Goal: Task Accomplishment & Management: Manage account settings

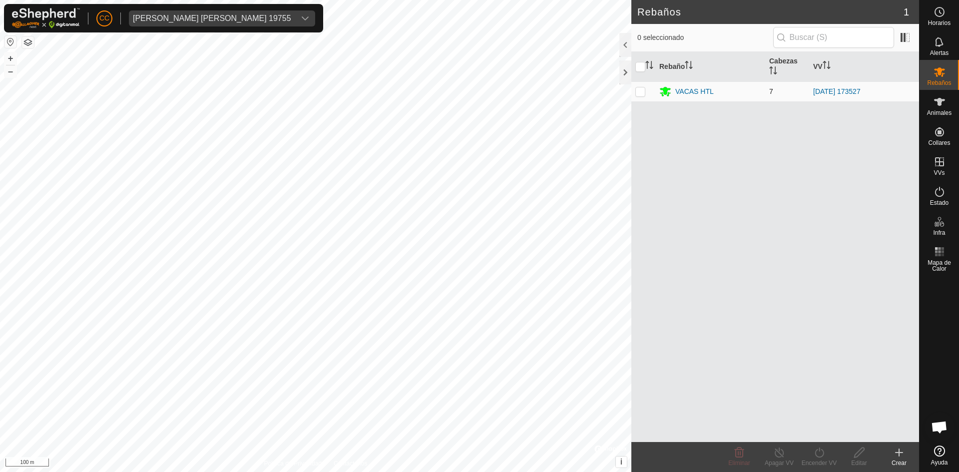
click at [674, 83] on td "VACAS HTL" at bounding box center [710, 91] width 110 height 20
click at [683, 88] on div "VACAS HTL" at bounding box center [694, 91] width 38 height 10
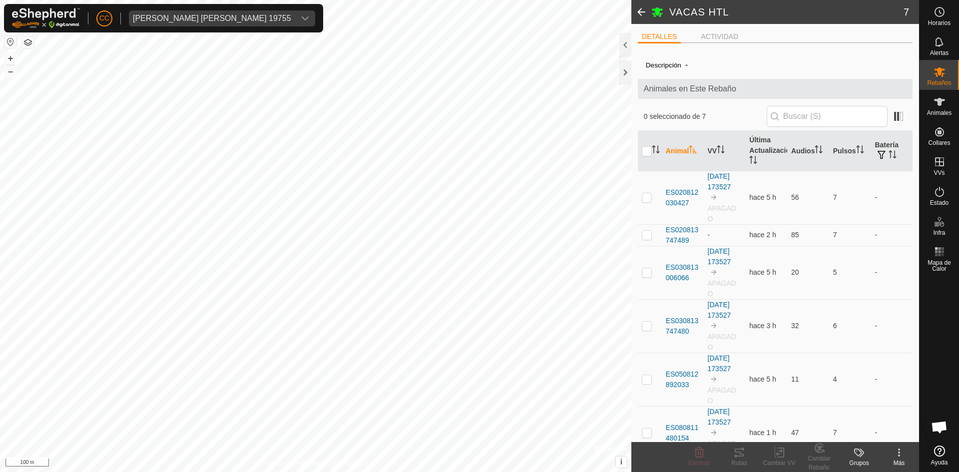
click at [643, 5] on span at bounding box center [641, 12] width 20 height 24
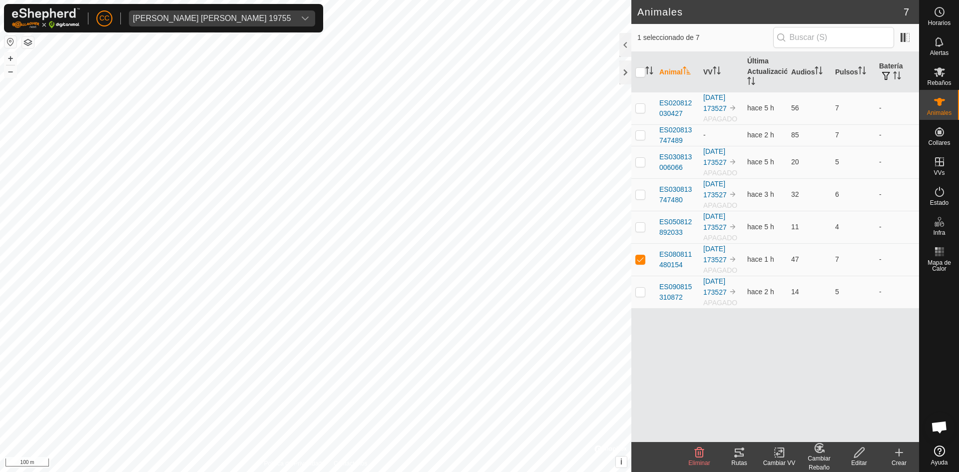
click at [776, 452] on icon at bounding box center [779, 452] width 12 height 12
click at [734, 449] on icon at bounding box center [739, 452] width 12 height 12
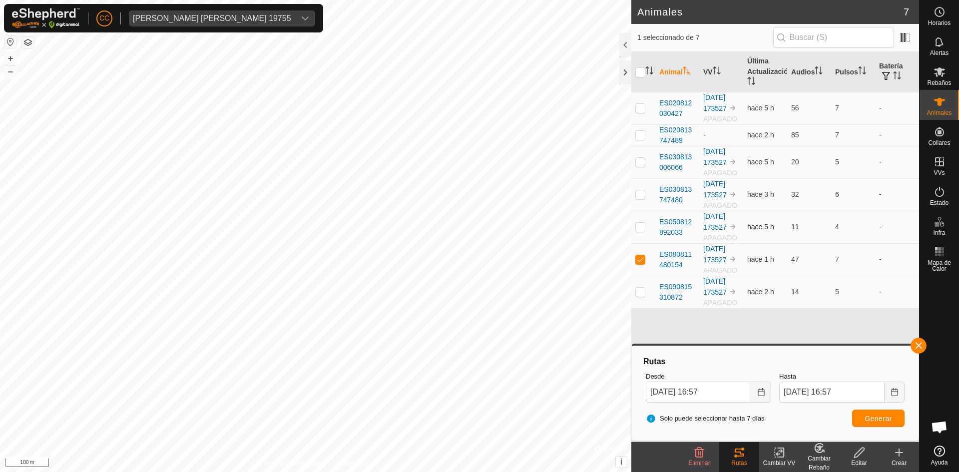
click at [638, 227] on p-checkbox at bounding box center [640, 227] width 10 height 8
checkbox input "true"
click at [638, 189] on td at bounding box center [643, 194] width 24 height 32
checkbox input "true"
click at [641, 157] on td at bounding box center [643, 162] width 24 height 32
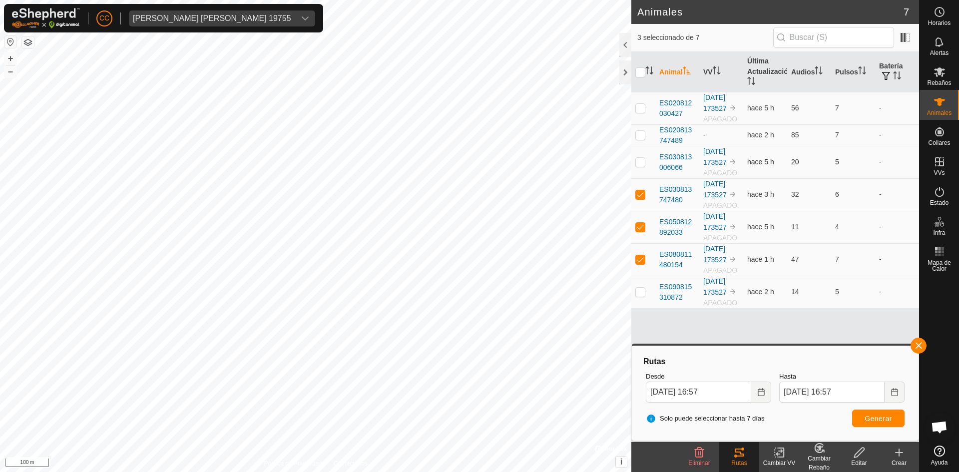
checkbox input "true"
click at [641, 133] on p-checkbox at bounding box center [640, 135] width 10 height 8
checkbox input "true"
click at [645, 116] on td at bounding box center [643, 108] width 24 height 32
checkbox input "true"
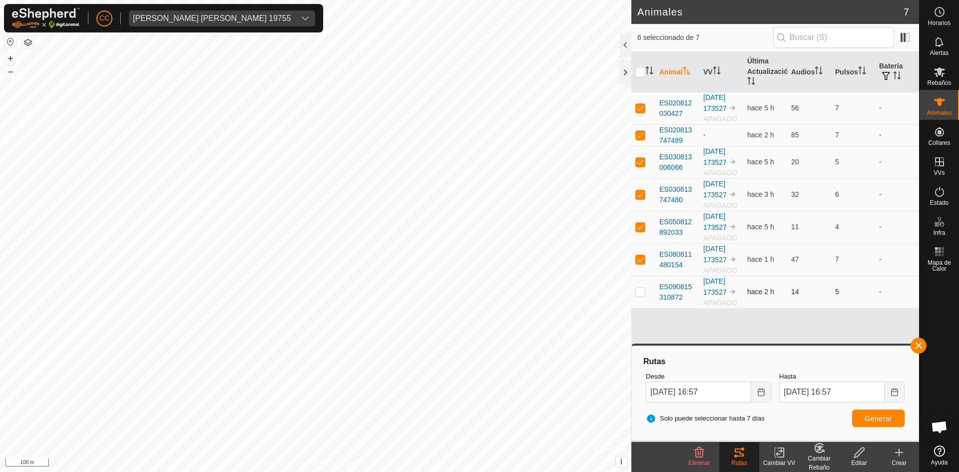
click at [640, 289] on p-checkbox at bounding box center [640, 292] width 10 height 8
checkbox input "true"
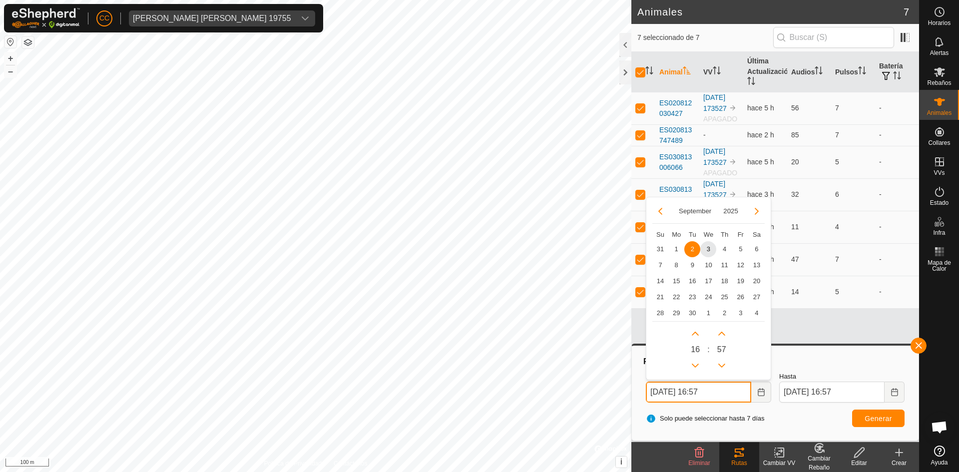
click at [715, 390] on input "02 Sep, 2025 16:57" at bounding box center [698, 391] width 105 height 21
click at [657, 245] on span "31" at bounding box center [660, 249] width 16 height 16
type input "31 Aug, 2025 16:57"
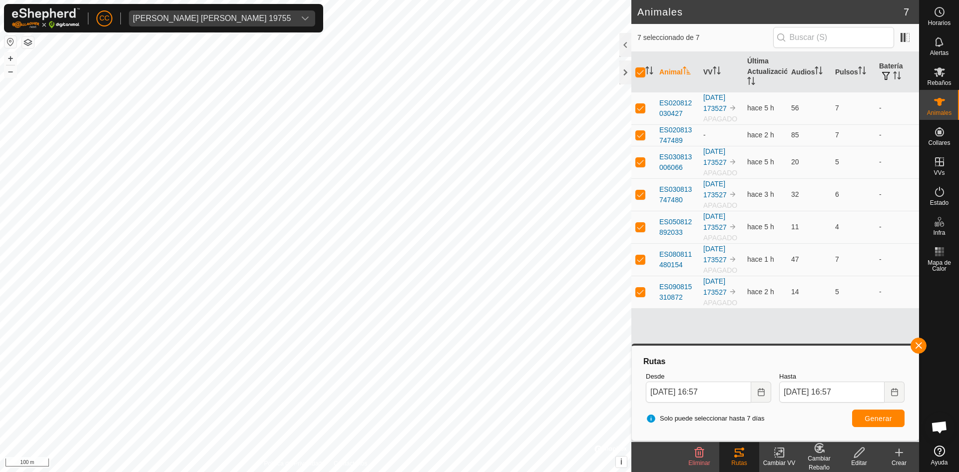
click at [881, 409] on div "Solo puede seleccionar hasta 7 días Generar" at bounding box center [775, 418] width 267 height 24
click at [881, 419] on span "Generar" at bounding box center [877, 418] width 27 height 8
click at [936, 254] on rect at bounding box center [936, 255] width 2 height 2
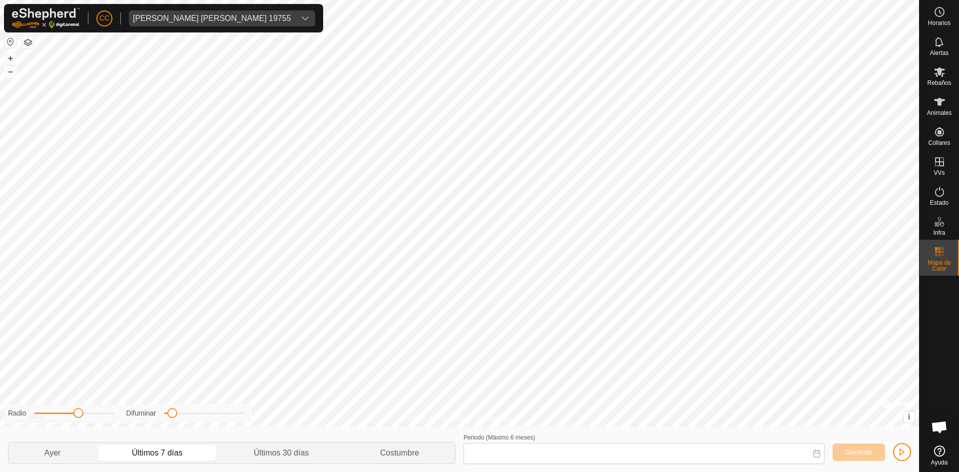
type input "27 Aug, 2025 - 02 Sep, 2025"
click at [946, 76] on es-mob-svg-icon at bounding box center [939, 72] width 18 height 16
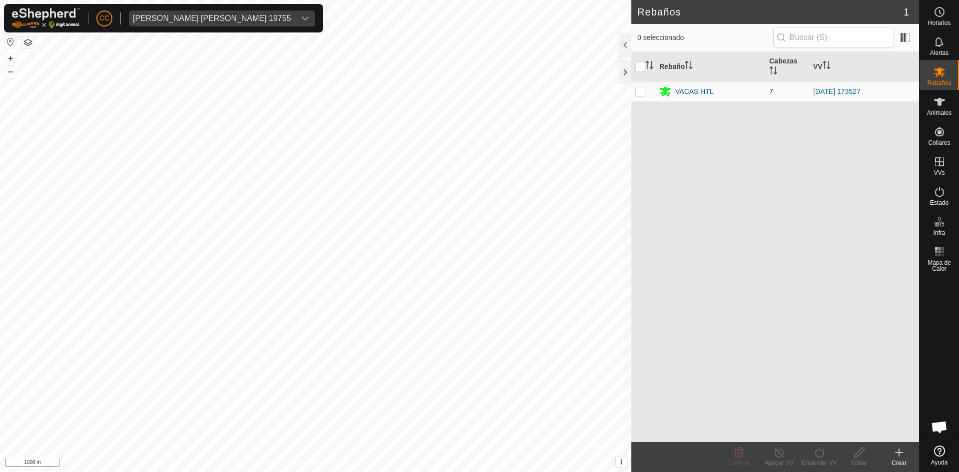
click at [697, 84] on td "VACAS HTL" at bounding box center [710, 91] width 110 height 20
click at [697, 92] on div "VACAS HTL" at bounding box center [694, 91] width 38 height 10
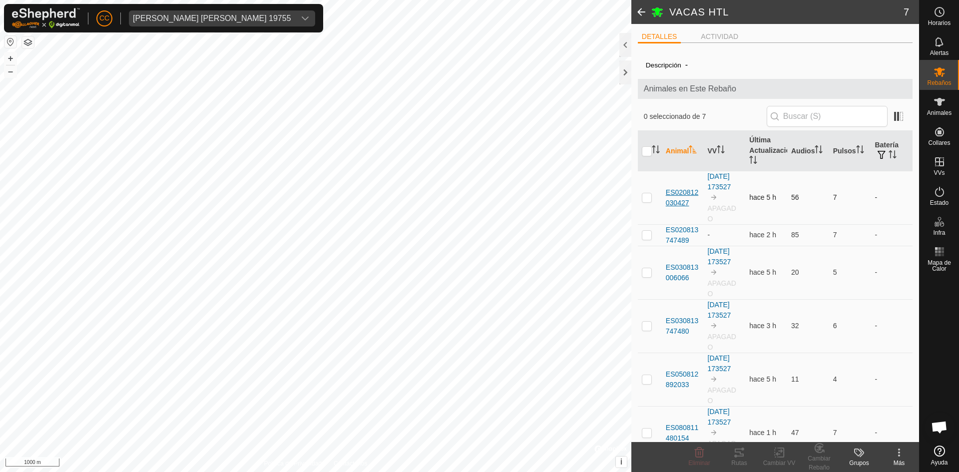
click at [684, 203] on span "ES020812030427" at bounding box center [682, 197] width 34 height 21
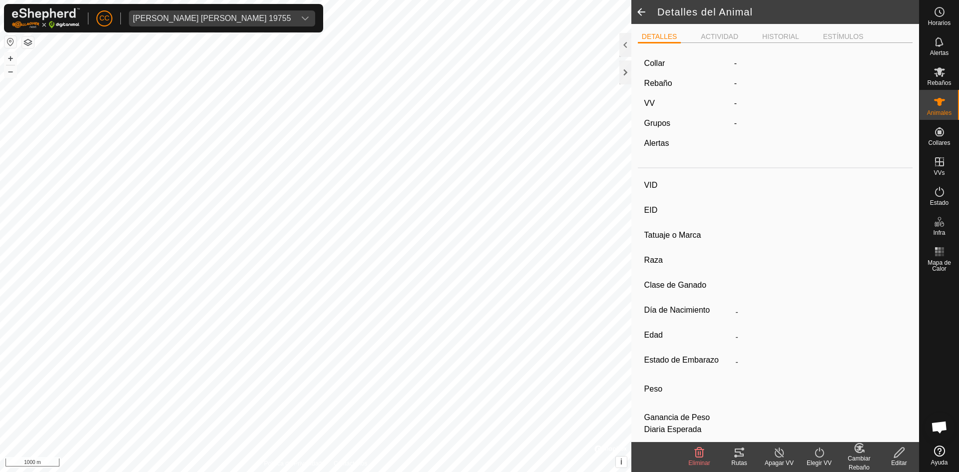
type input "ES020812030427"
type input "-"
type input "LIMUSIN"
type input "-"
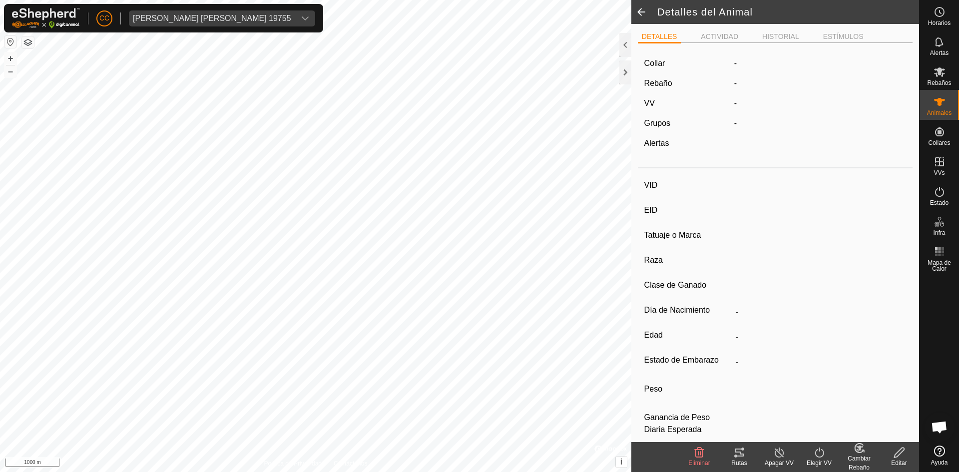
type input "09/2017"
type input "8 years 1 month"
type input "Vacía"
type input "500 kg"
type input "-"
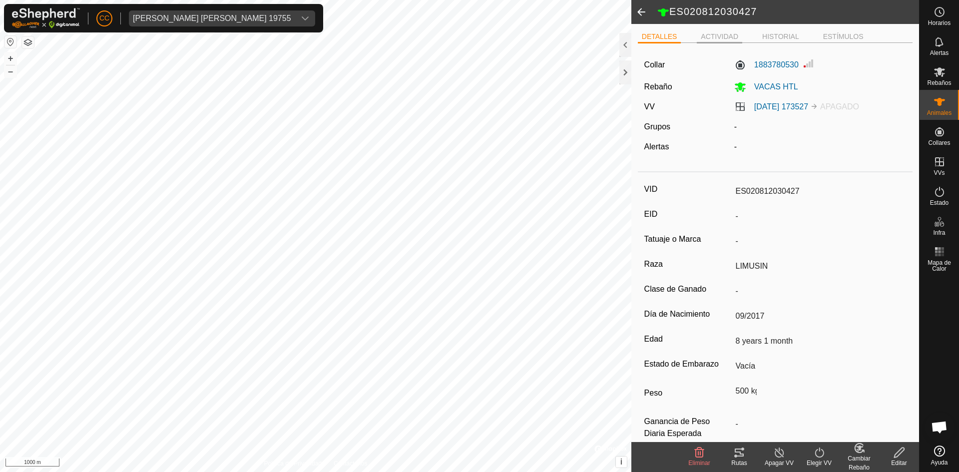
click at [734, 37] on li "ACTIVIDAD" at bounding box center [718, 37] width 45 height 12
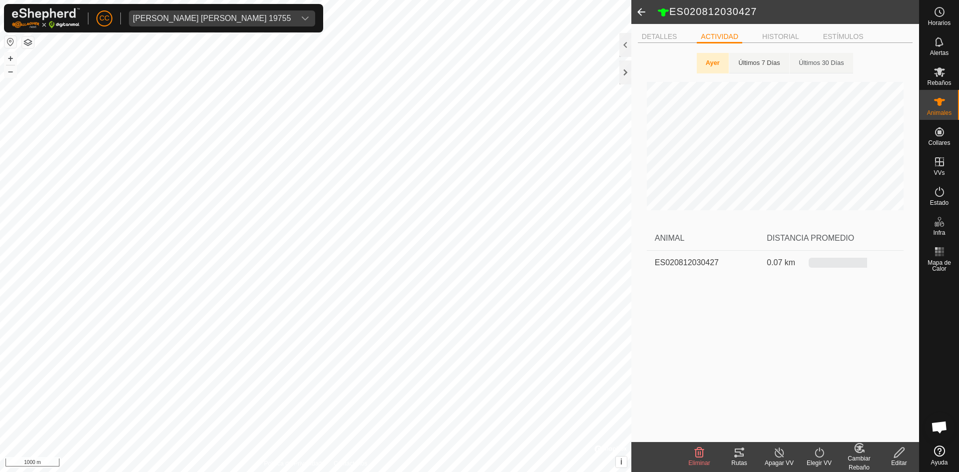
click at [750, 59] on Days "Últimos 7 Días" at bounding box center [758, 63] width 59 height 20
click at [821, 62] on Days "Últimos 30 Días" at bounding box center [821, 63] width 63 height 20
click at [718, 65] on p-tab "Ayer" at bounding box center [710, 63] width 31 height 20
click at [838, 29] on div "DETALLES ACTIVIDAD HISTORIAL ESTÍMULOS Ayer Últimos 7 Días Últimos 30 Días ANIM…" at bounding box center [775, 233] width 288 height 418
click at [839, 36] on li "ESTÍMULOS" at bounding box center [843, 37] width 48 height 12
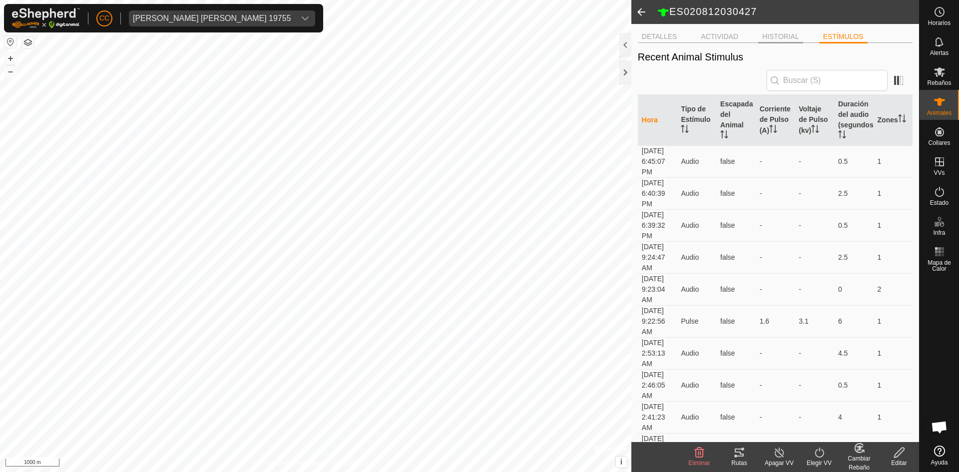
click at [785, 38] on li "HISTORIAL" at bounding box center [780, 37] width 45 height 12
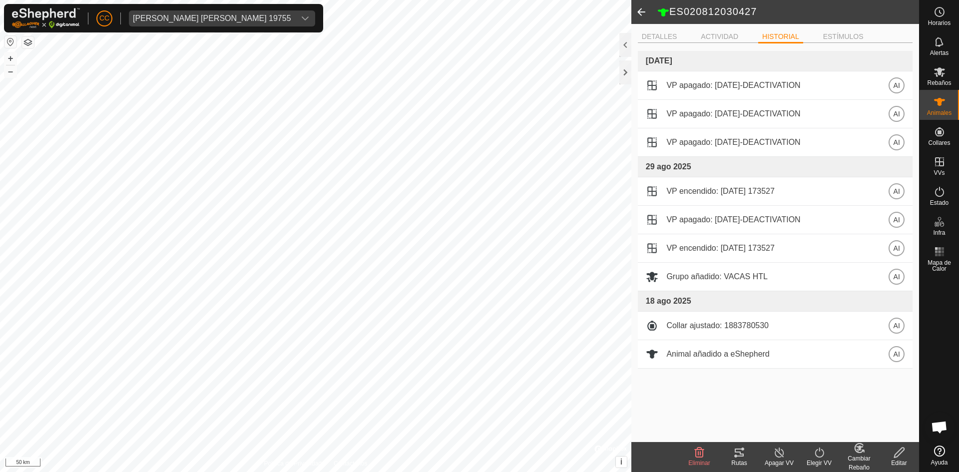
click at [637, 10] on span at bounding box center [641, 12] width 20 height 24
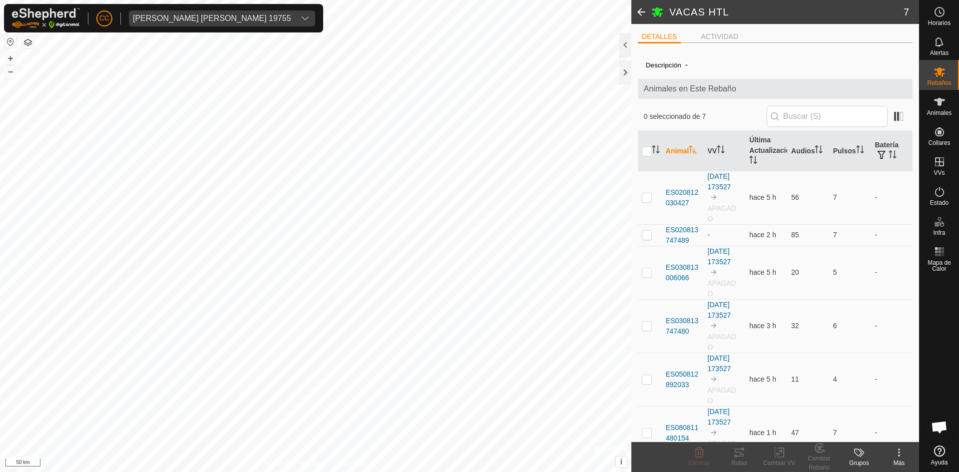
click at [637, 3] on span at bounding box center [641, 12] width 20 height 24
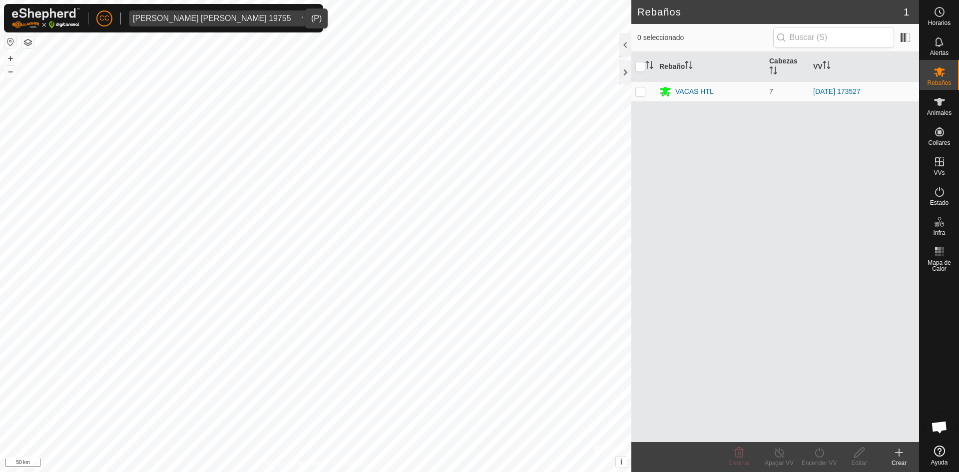
click at [301, 15] on icon "dropdown trigger" at bounding box center [305, 18] width 8 height 8
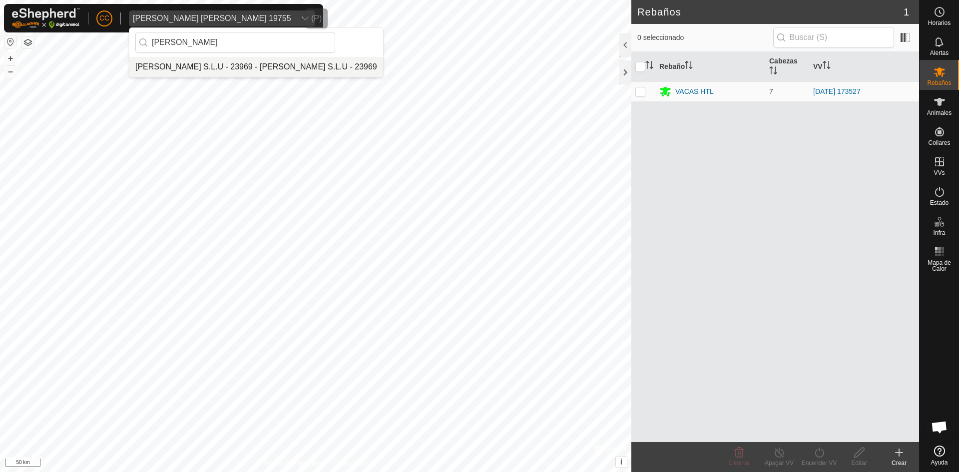
type input "vilma"
click at [252, 59] on li "Vilma Labra S.L.U - 23969 - Vilma Labra S.L.U - 23969" at bounding box center [256, 67] width 254 height 20
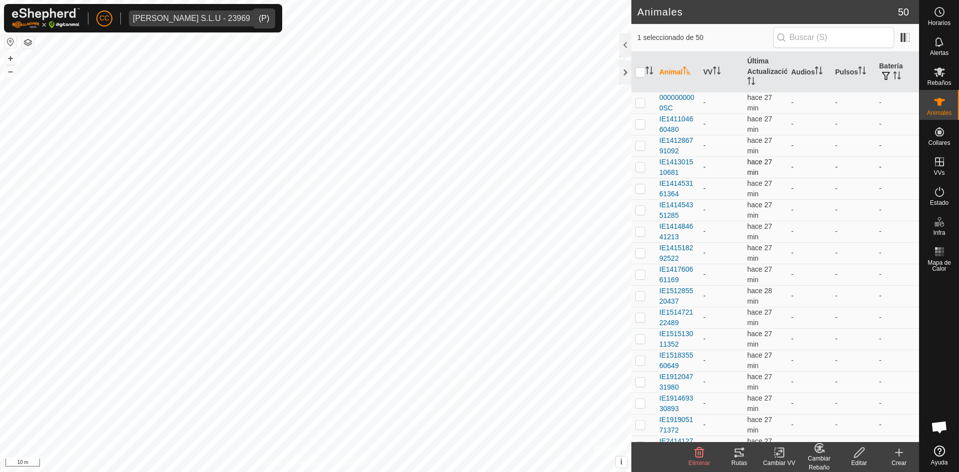
click at [641, 169] on p-checkbox at bounding box center [640, 167] width 10 height 8
checkbox input "false"
click at [636, 72] on input "checkbox" at bounding box center [640, 72] width 10 height 10
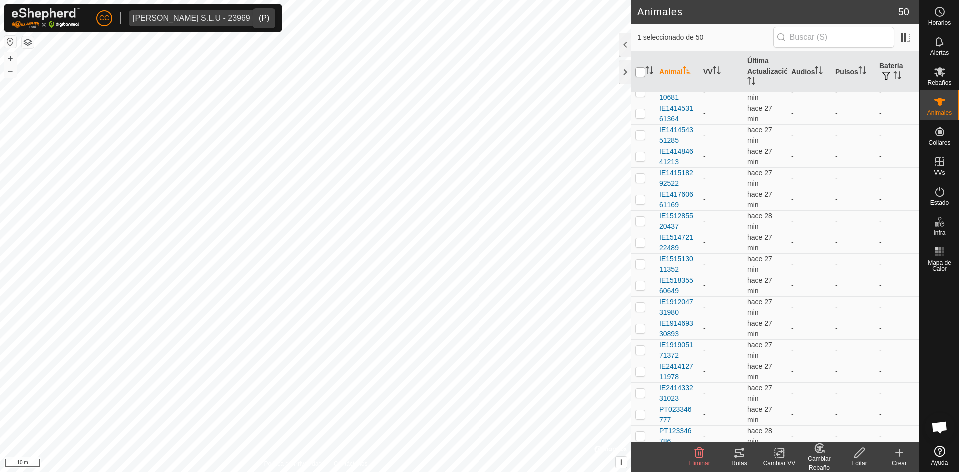
checkbox input "true"
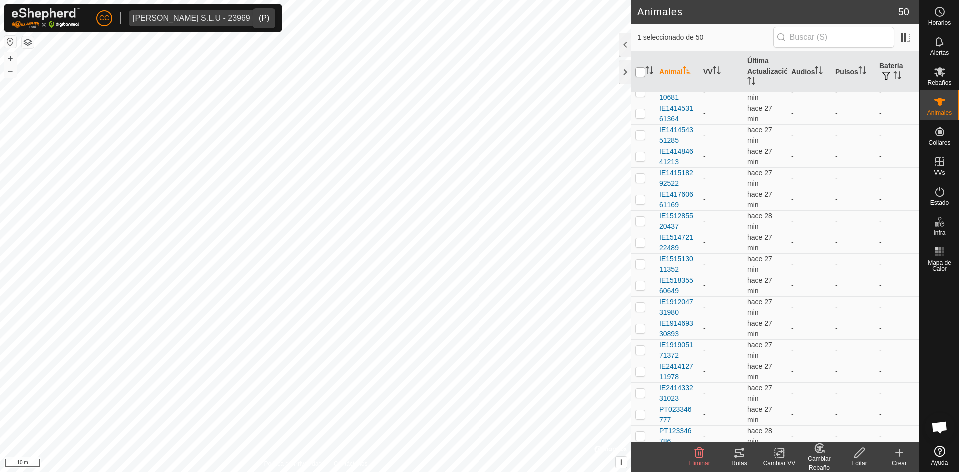
checkbox input "true"
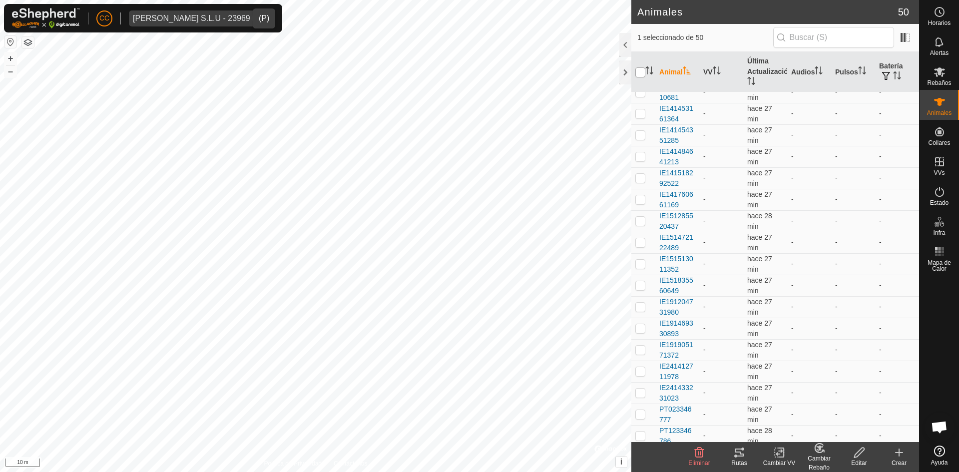
checkbox input "true"
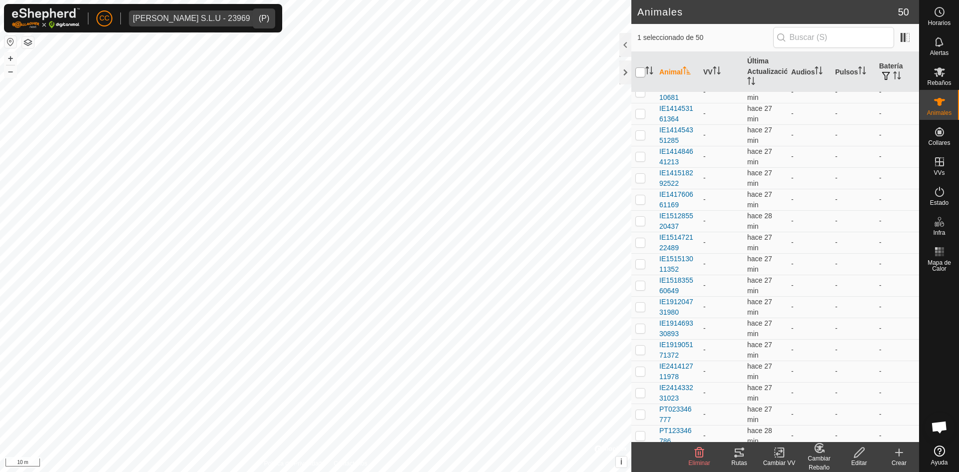
checkbox input "true"
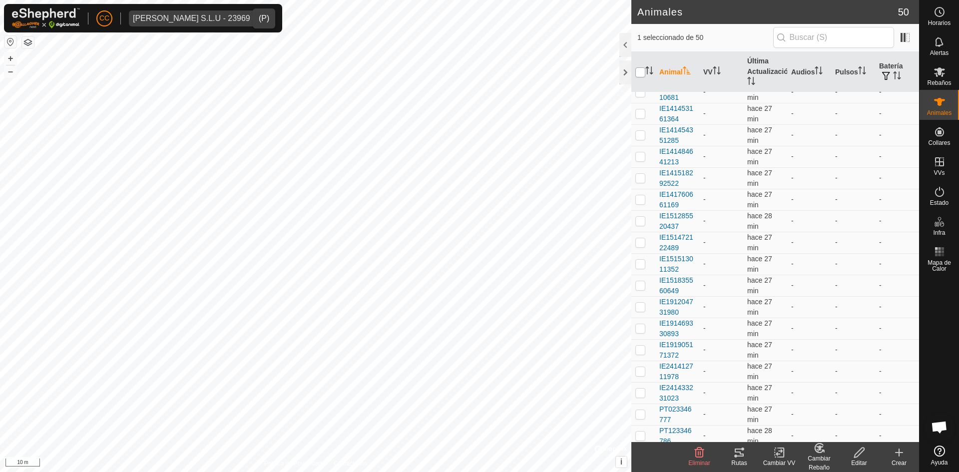
checkbox input "true"
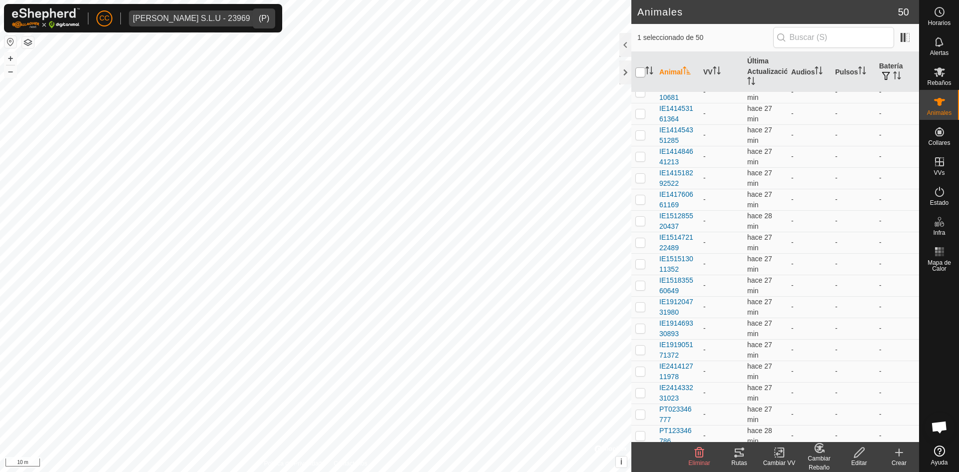
checkbox input "true"
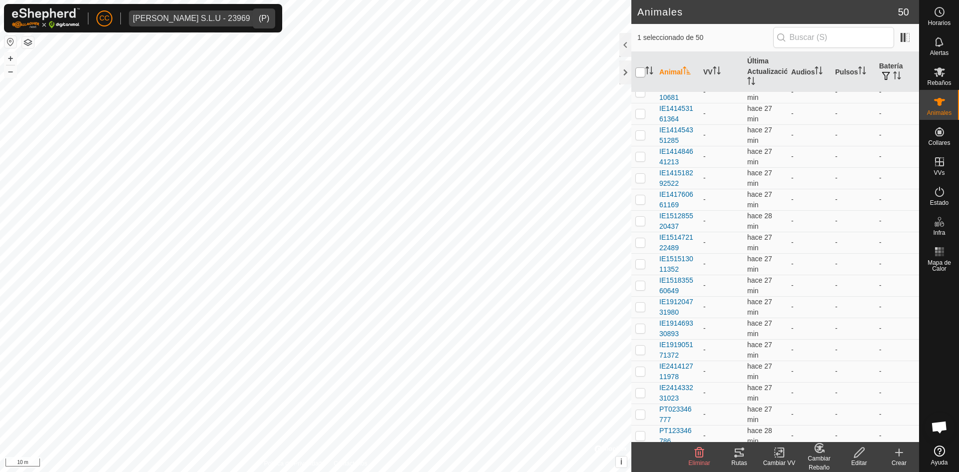
checkbox input "true"
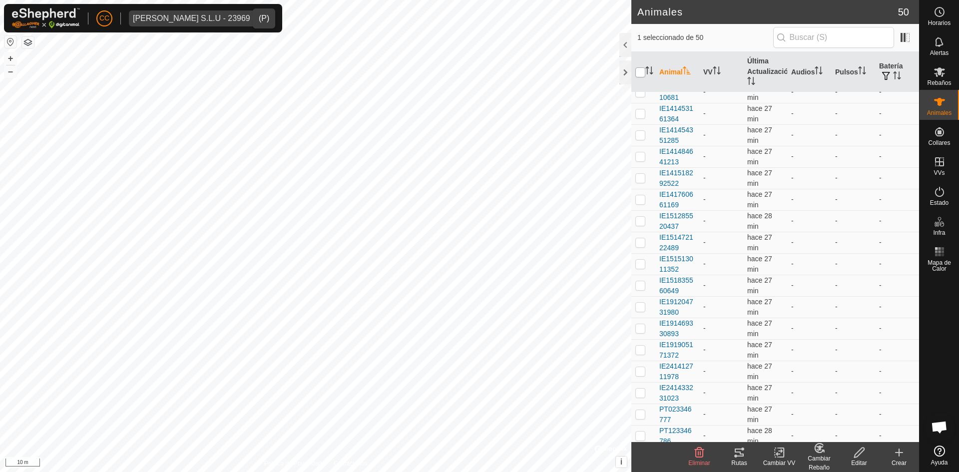
checkbox input "true"
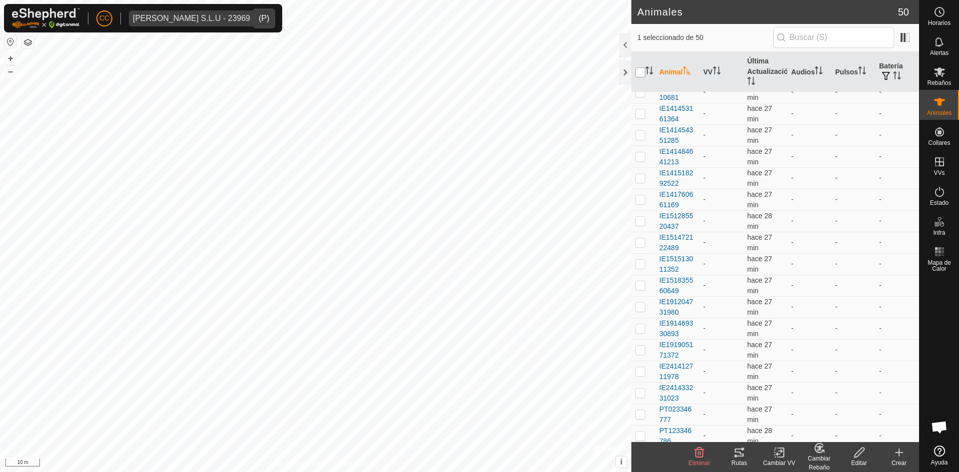
checkbox input "true"
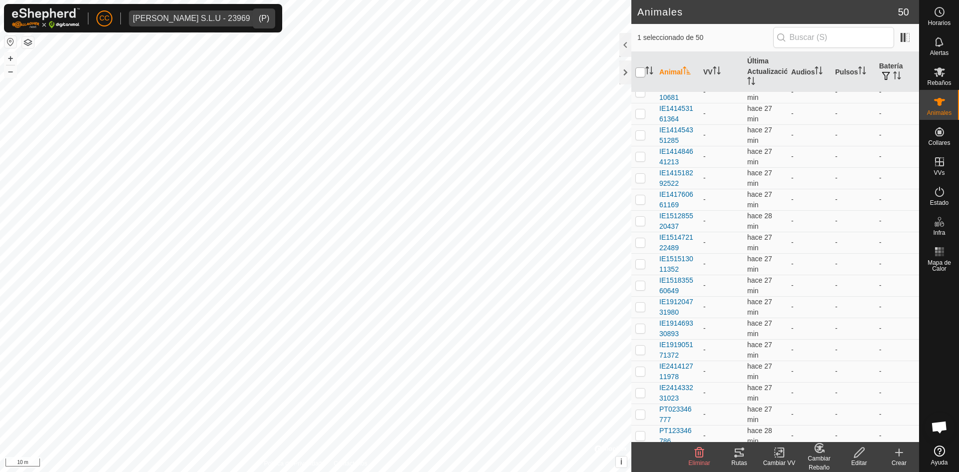
checkbox input "true"
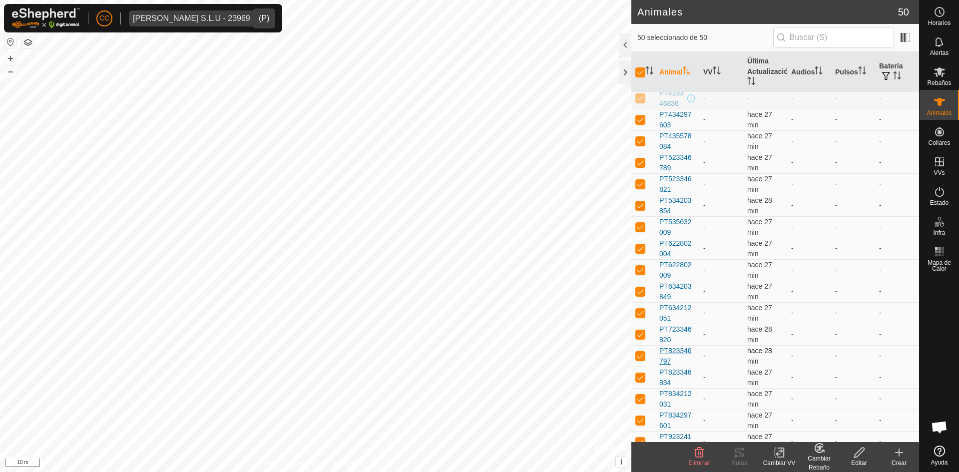
scroll to position [724, 0]
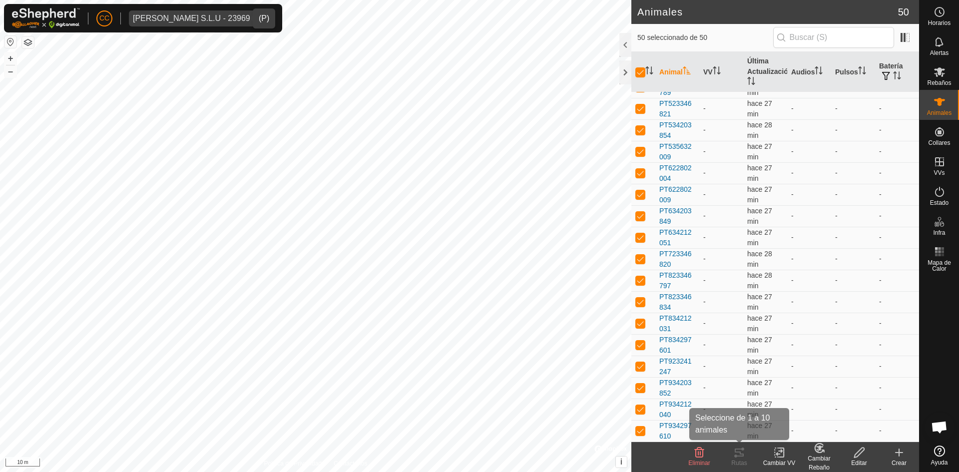
click at [739, 458] on icon at bounding box center [739, 452] width 12 height 12
click at [260, 17] on icon "dropdown trigger" at bounding box center [264, 18] width 8 height 8
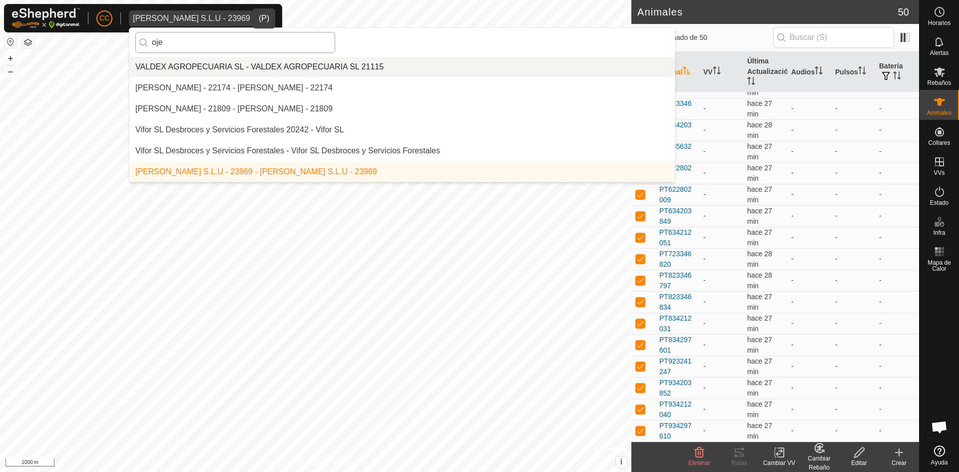
scroll to position [0, 0]
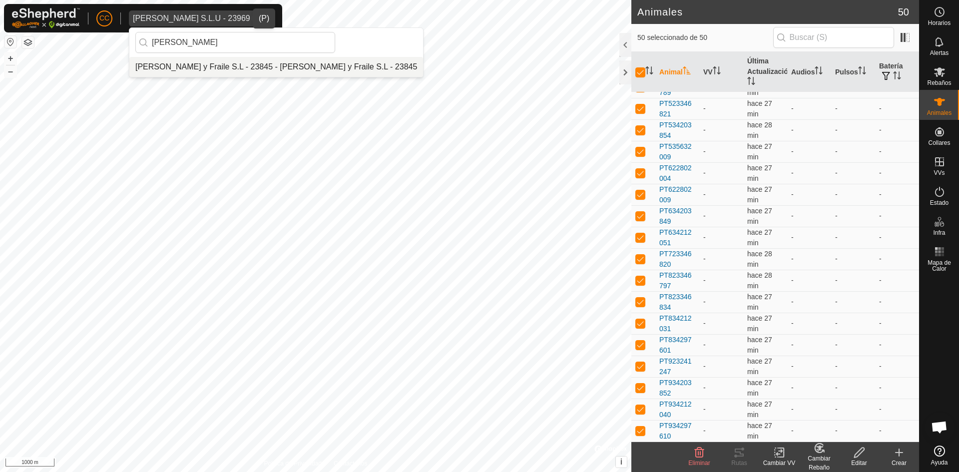
type input "ojeda"
click at [281, 74] on li "Ojeda y Fraile S.L - 23845 - Ojeda y Fraile S.L - 23845" at bounding box center [276, 67] width 294 height 20
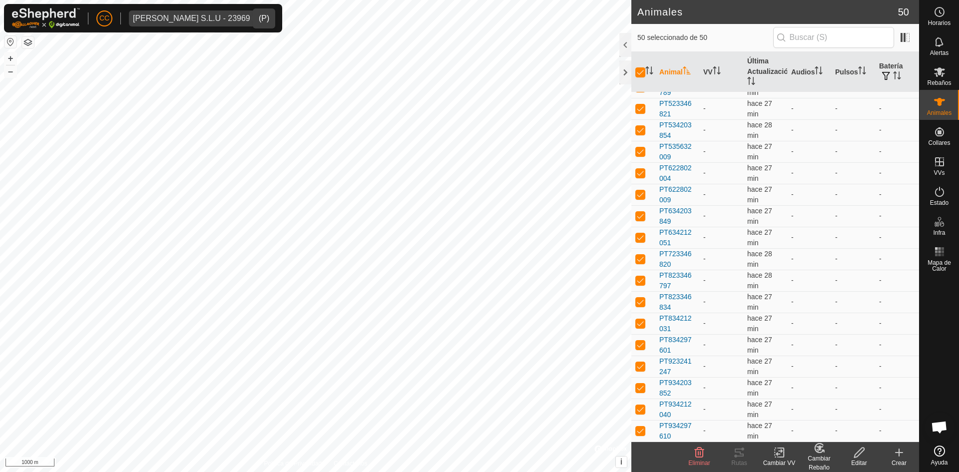
checkbox input "false"
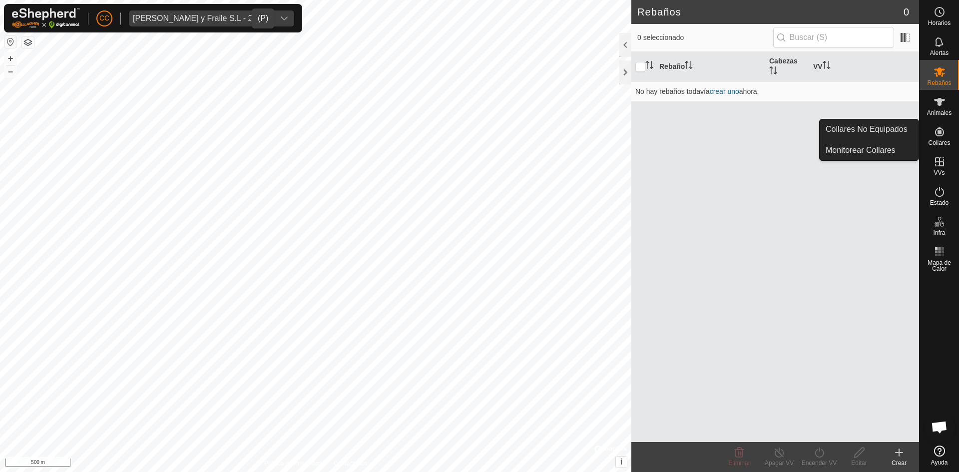
drag, startPoint x: 934, startPoint y: 121, endPoint x: 941, endPoint y: 143, distance: 23.4
click at [941, 143] on span "Collares" at bounding box center [939, 143] width 22 height 6
click at [880, 131] on link "Collares No Equipados" at bounding box center [868, 129] width 99 height 20
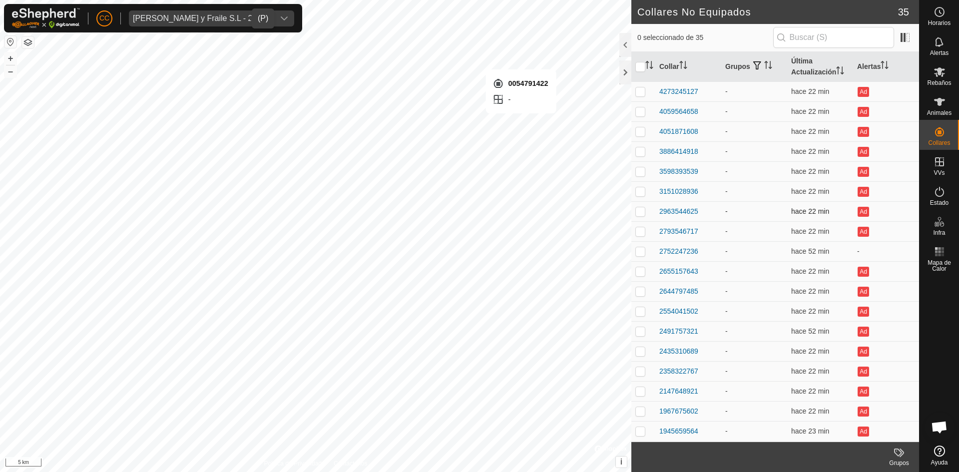
checkbox input "true"
checkbox input "false"
click at [636, 249] on p-checkbox at bounding box center [640, 251] width 10 height 8
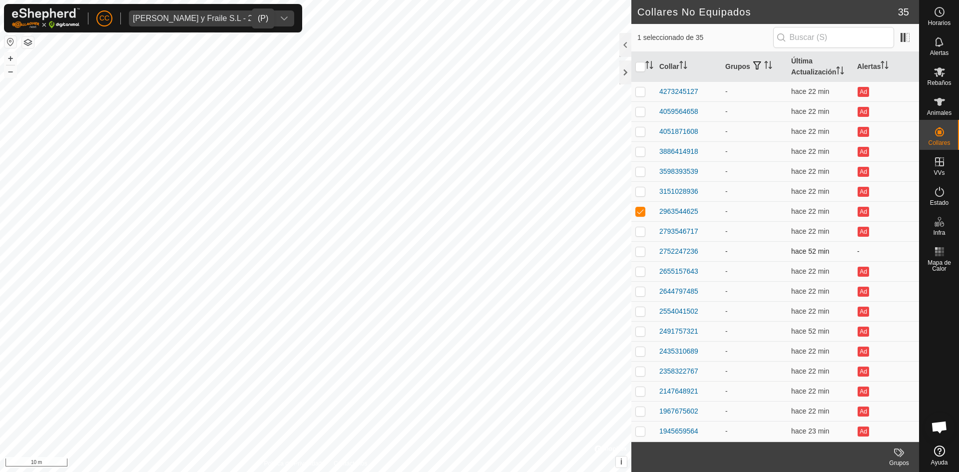
click at [636, 249] on p-checkbox at bounding box center [640, 251] width 10 height 8
checkbox input "true"
click at [644, 207] on p-tablecheckbox at bounding box center [640, 211] width 10 height 8
checkbox input "false"
click at [641, 271] on p-checkbox at bounding box center [640, 271] width 10 height 8
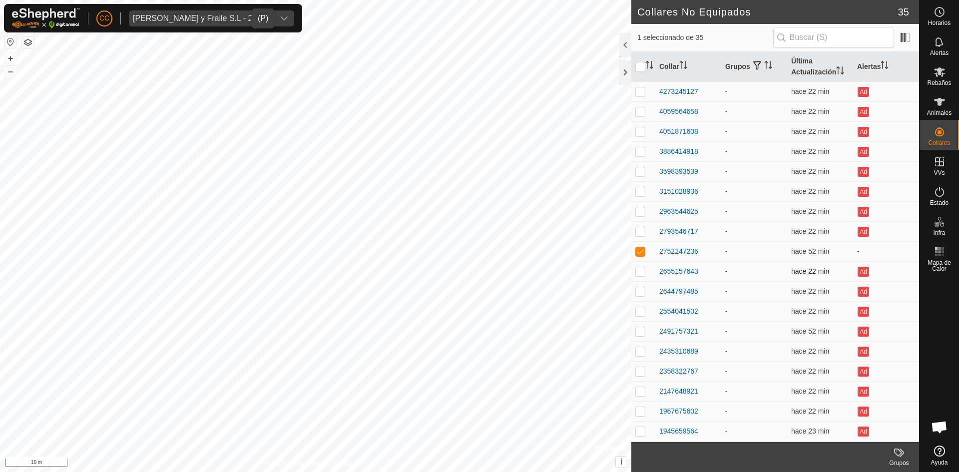
checkbox input "true"
click at [675, 251] on div "2752247236" at bounding box center [678, 251] width 39 height 10
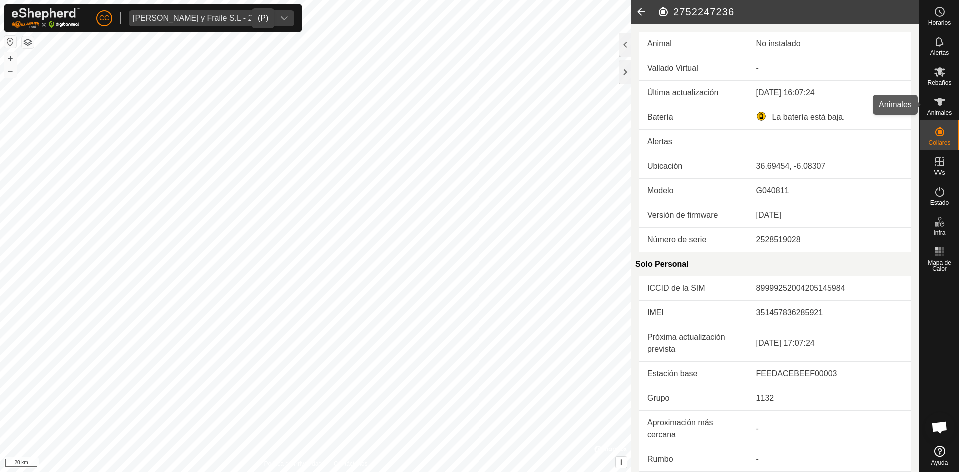
click at [934, 109] on es-animals-svg-icon at bounding box center [939, 102] width 18 height 16
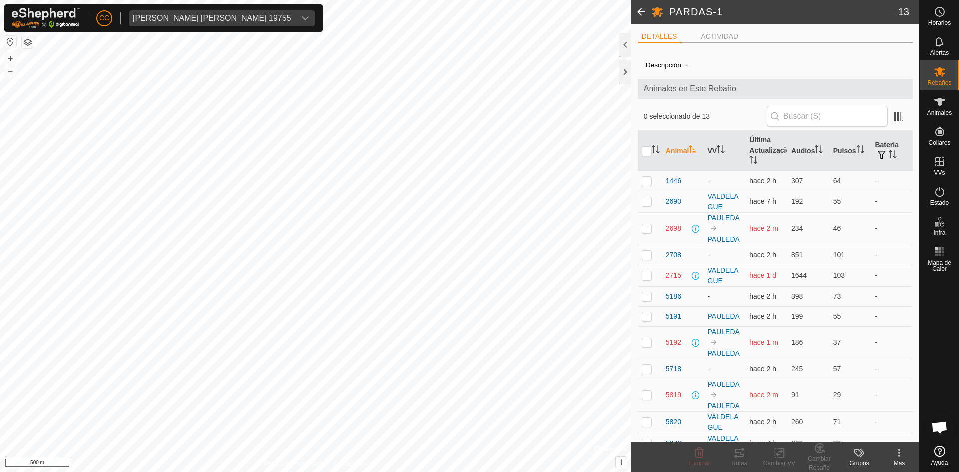
scroll to position [34, 0]
